Goal: Transaction & Acquisition: Purchase product/service

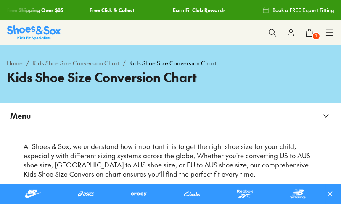
click at [270, 28] on button at bounding box center [272, 33] width 19 height 19
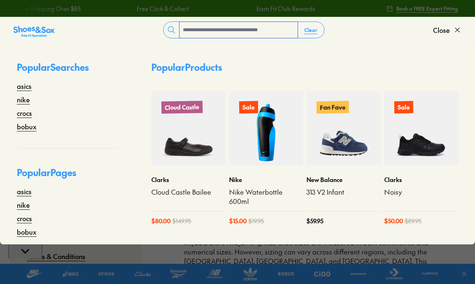
drag, startPoint x: 300, startPoint y: 1, endPoint x: 290, endPoint y: 28, distance: 28.6
click at [290, 28] on input "text" at bounding box center [239, 30] width 118 height 16
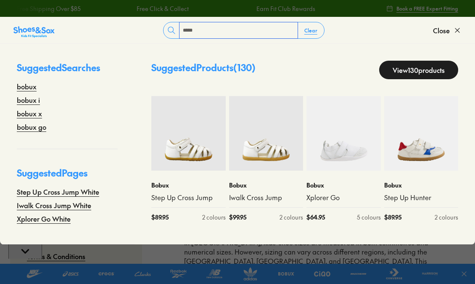
type input "*****"
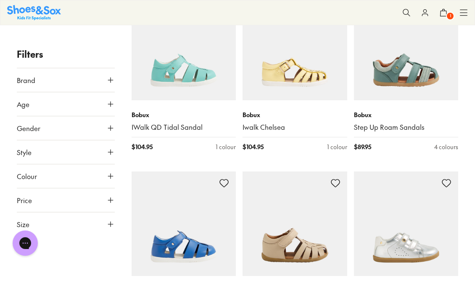
scroll to position [2103, 0]
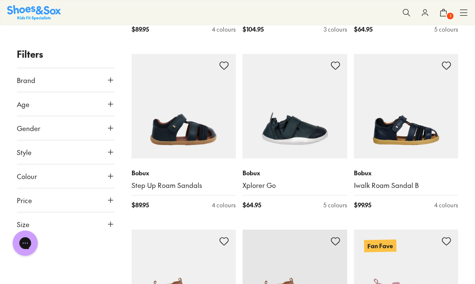
scroll to position [3973, 0]
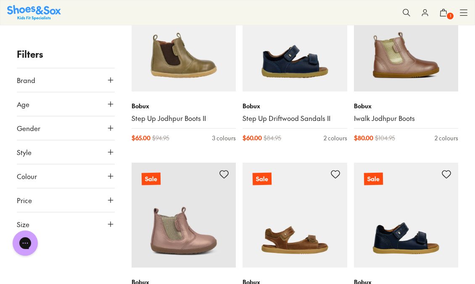
scroll to position [6404, 0]
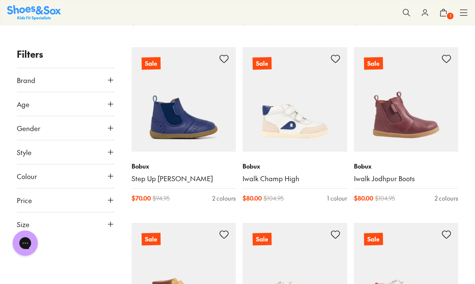
scroll to position [5609, 0]
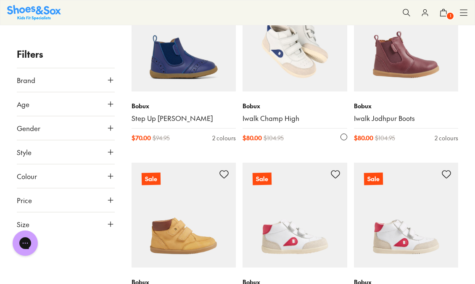
click at [262, 134] on div "Bobux Iwalk Champ High $ 80.00 $ 104.95 1 colour" at bounding box center [295, 121] width 105 height 61
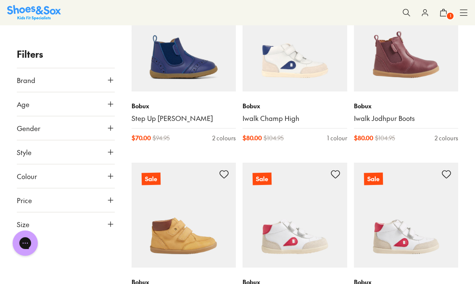
click at [406, 12] on icon at bounding box center [407, 12] width 8 height 8
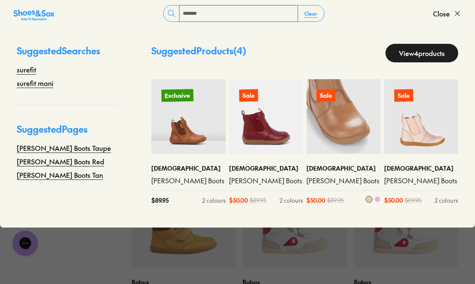
type input "*******"
click at [334, 124] on img at bounding box center [344, 116] width 74 height 74
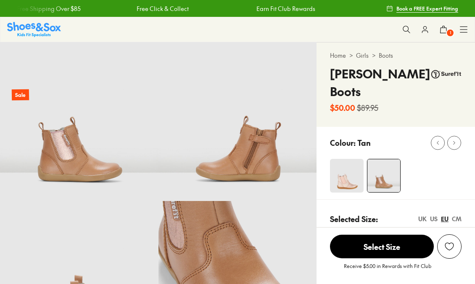
select select "*"
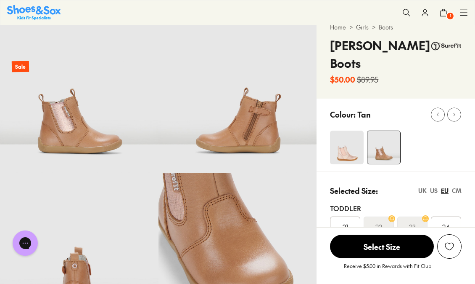
scroll to position [140, 0]
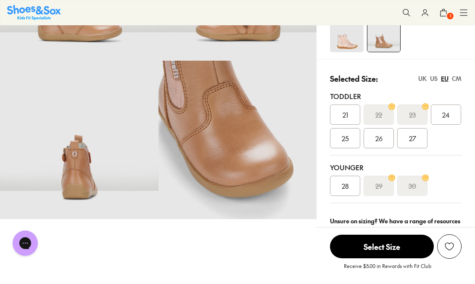
click at [342, 133] on span "25" at bounding box center [345, 138] width 7 height 10
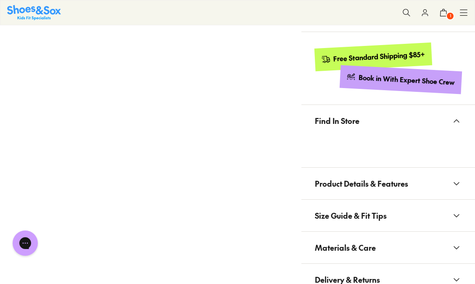
scroll to position [514, 0]
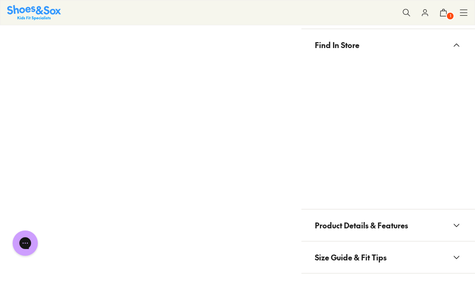
click at [366, 276] on span "Materials & Care" at bounding box center [345, 288] width 61 height 25
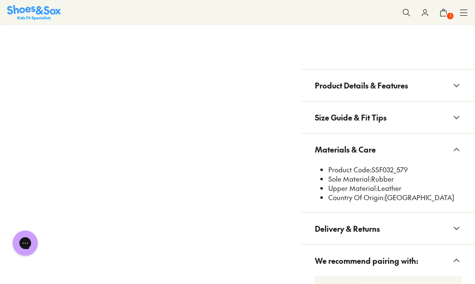
scroll to position [654, 0]
drag, startPoint x: 374, startPoint y: 150, endPoint x: 394, endPoint y: 151, distance: 19.8
click at [394, 164] on li "Product Code: SSF032_579" at bounding box center [395, 168] width 133 height 9
copy li "SSF032"
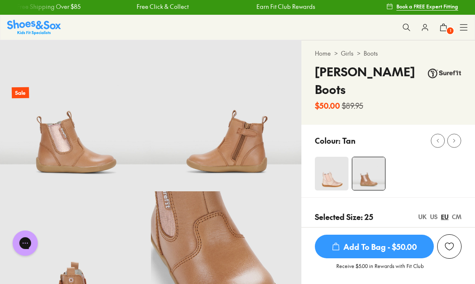
scroll to position [0, 0]
